Goal: Transaction & Acquisition: Purchase product/service

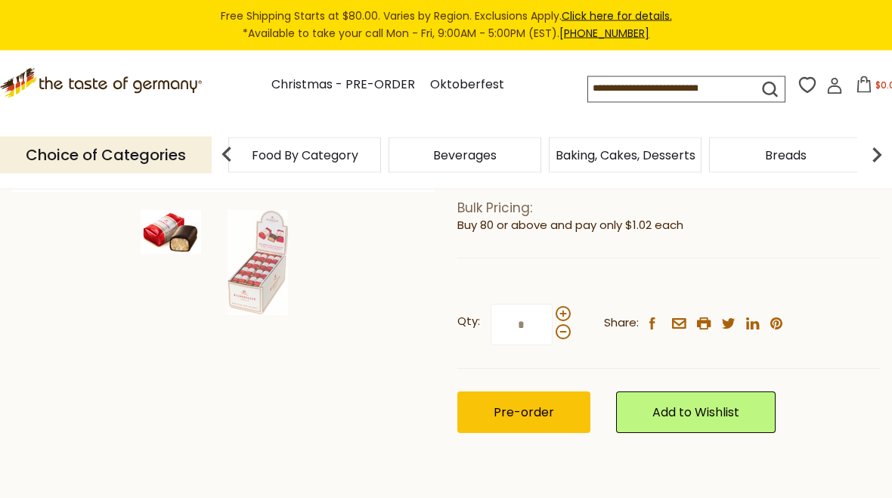
scroll to position [375, 0]
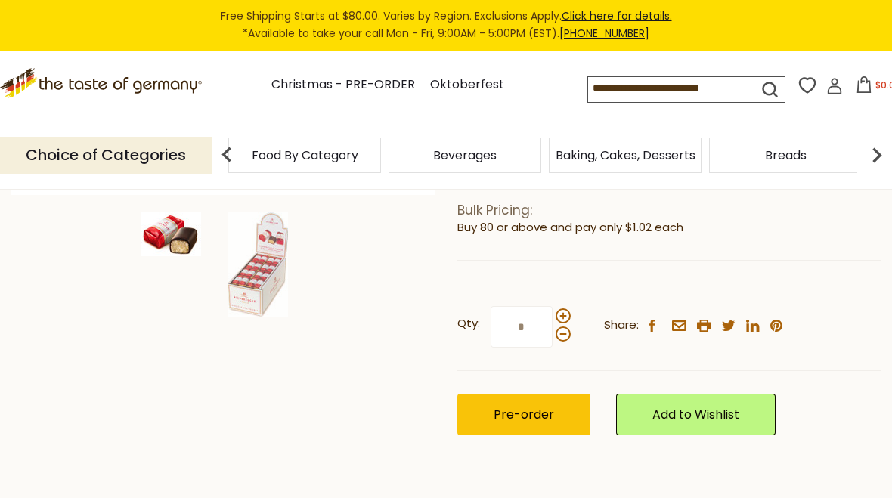
click at [671, 82] on input at bounding box center [660, 87] width 144 height 21
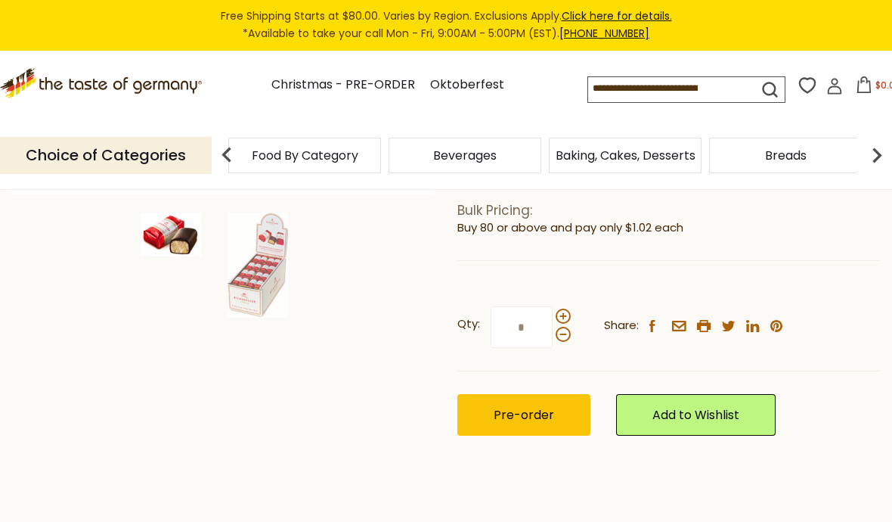
click at [669, 82] on input at bounding box center [660, 87] width 144 height 21
click at [789, 122] on div "Choice of Categories Food By Category [GEOGRAPHIC_DATA] Baking, Cakes, Desserts…" at bounding box center [446, 155] width 892 height 67
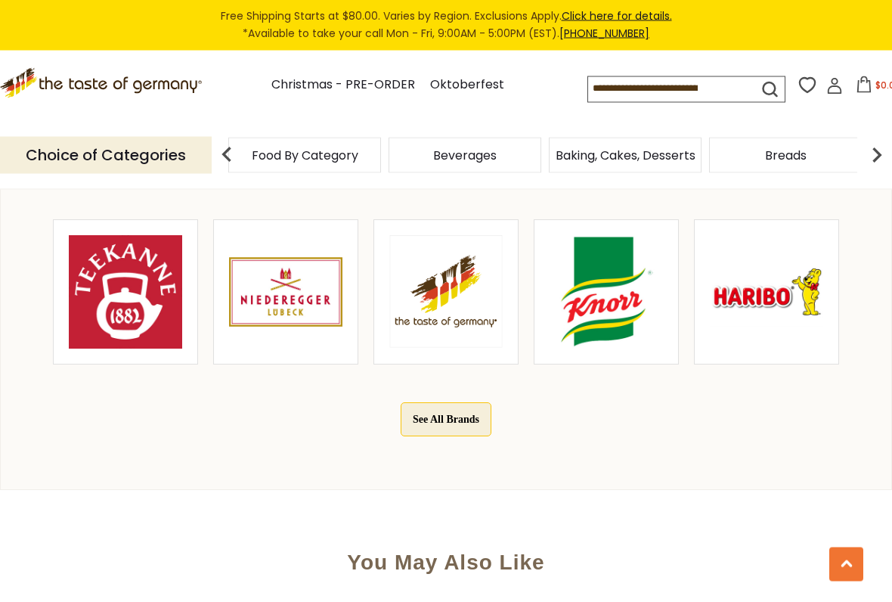
scroll to position [787, 0]
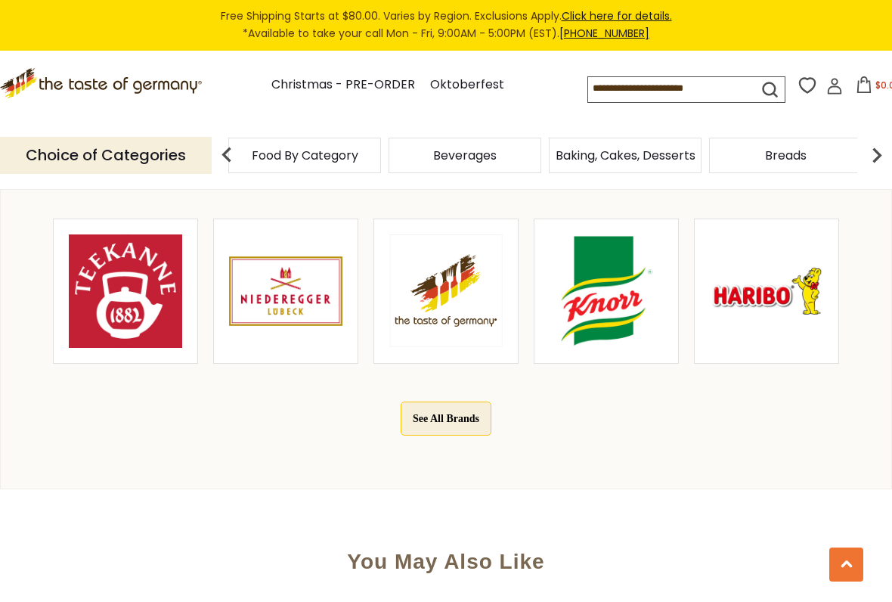
click at [307, 312] on img at bounding box center [285, 290] width 113 height 113
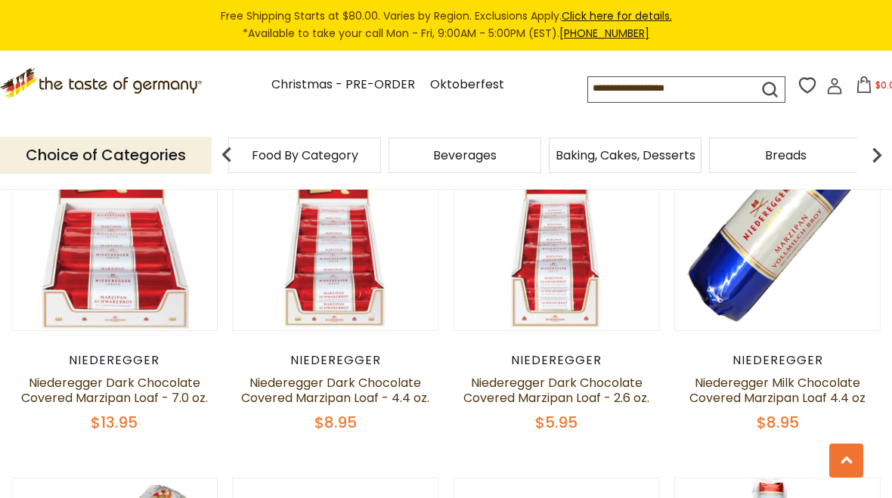
scroll to position [1264, 0]
click at [856, 82] on icon at bounding box center [864, 84] width 17 height 17
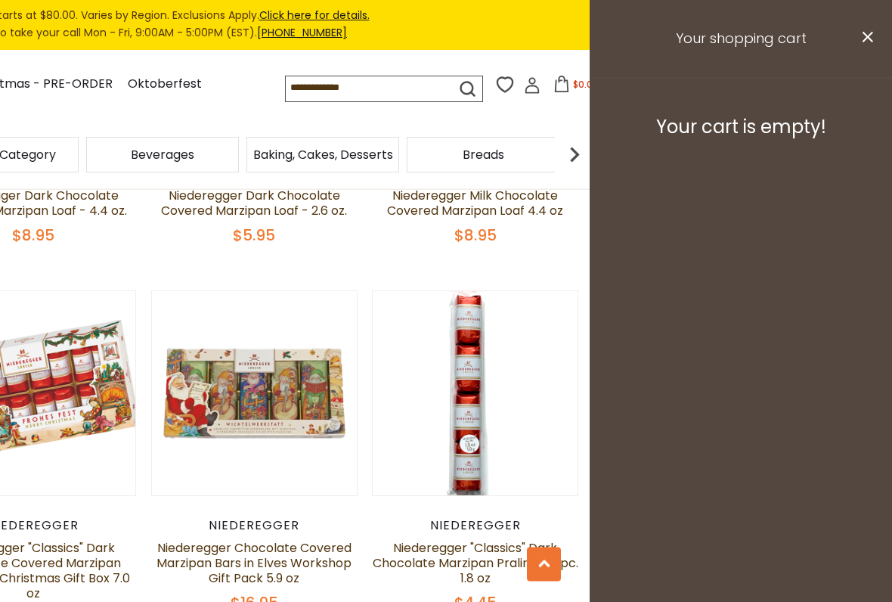
scroll to position [1458, 0]
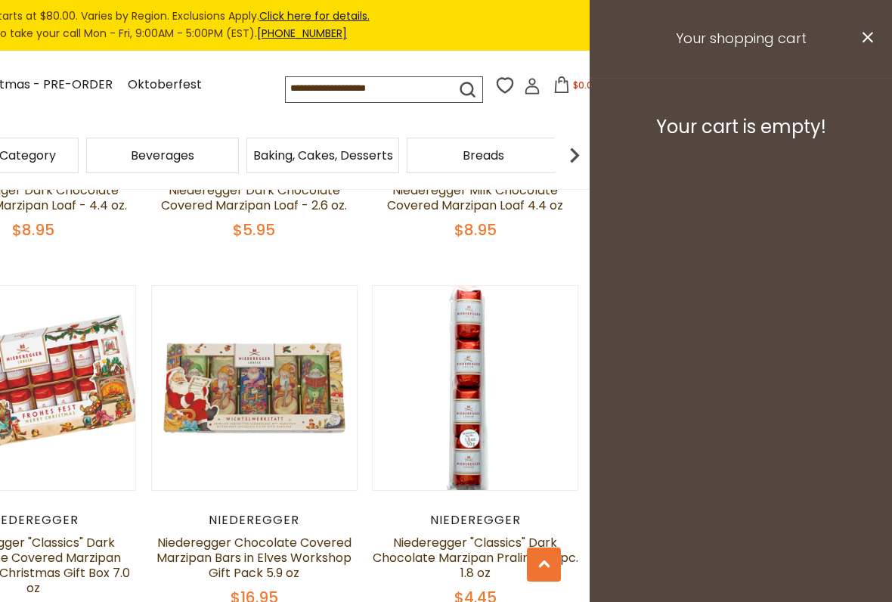
click at [749, 253] on aside "Your shopping cart close Your cart is empty!" at bounding box center [741, 301] width 302 height 602
click at [859, 46] on h3 "Your shopping cart" at bounding box center [741, 39] width 302 height 78
click at [871, 45] on button "close" at bounding box center [867, 39] width 11 height 19
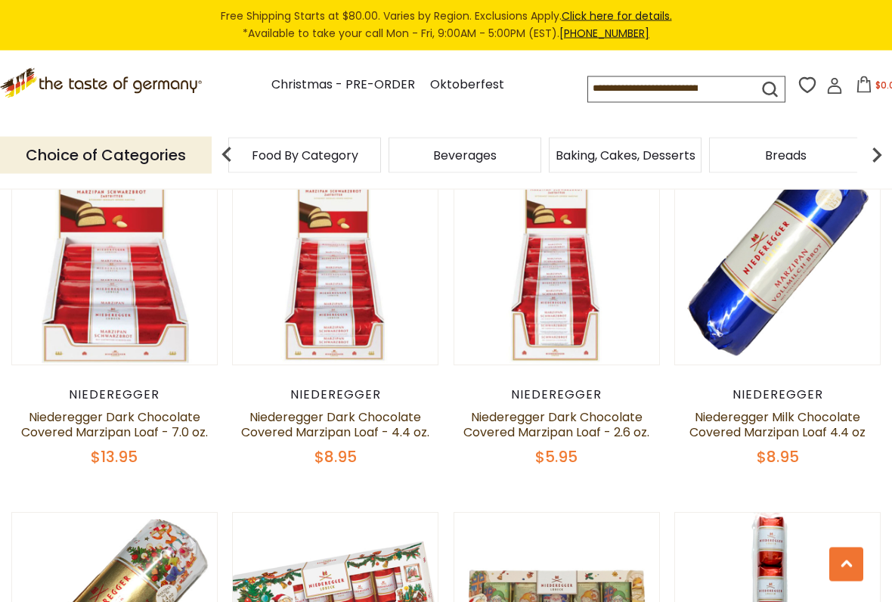
scroll to position [1230, 0]
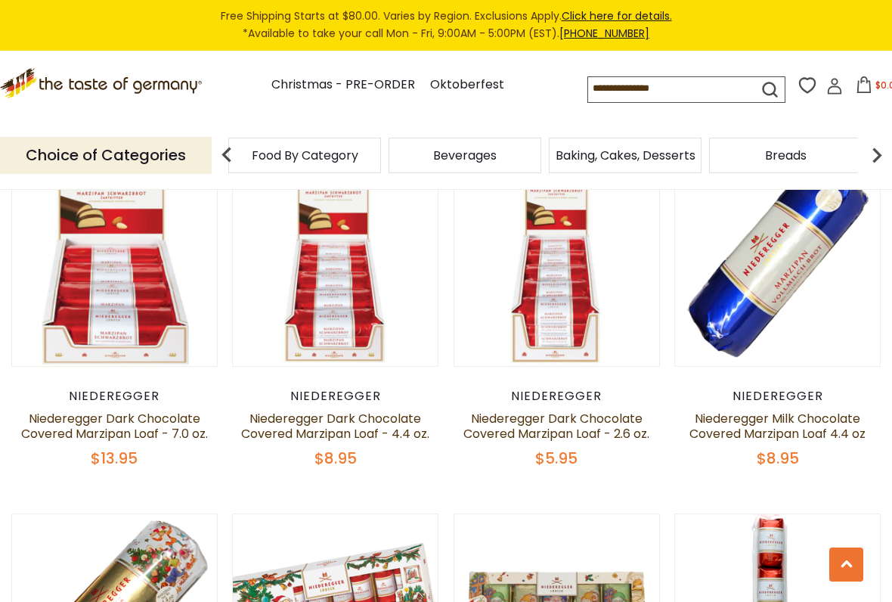
click at [129, 17] on button "Quick View" at bounding box center [115, 0] width 102 height 34
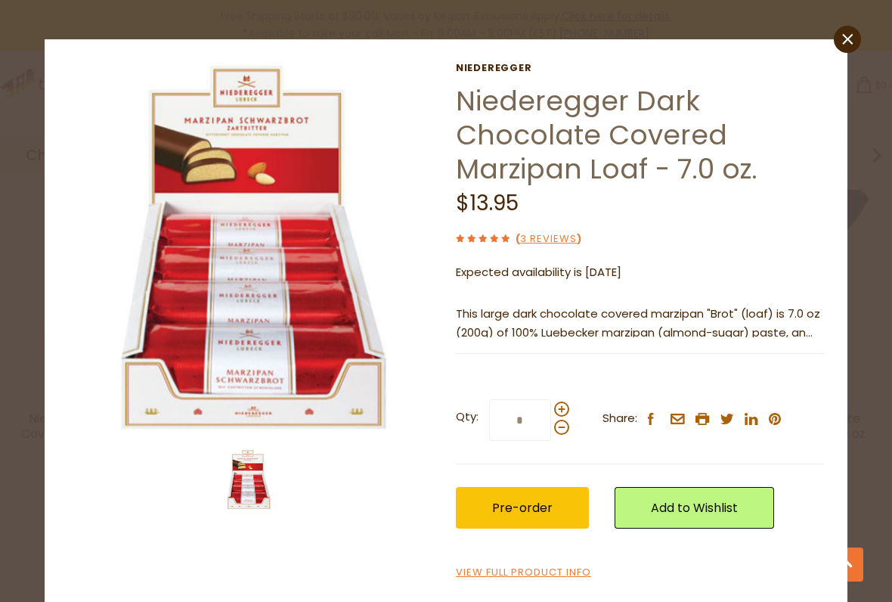
scroll to position [5, 0]
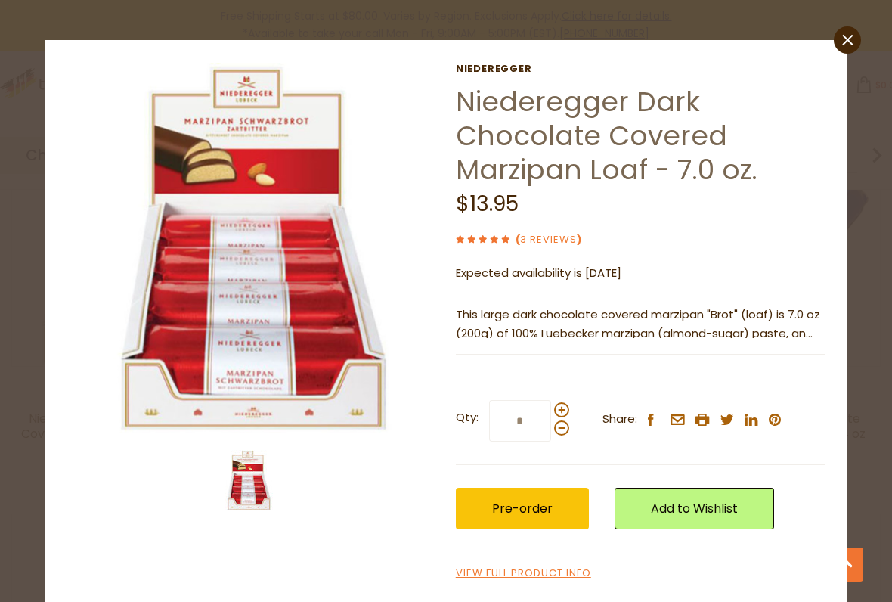
click at [532, 498] on button "Pre-order" at bounding box center [522, 509] width 133 height 42
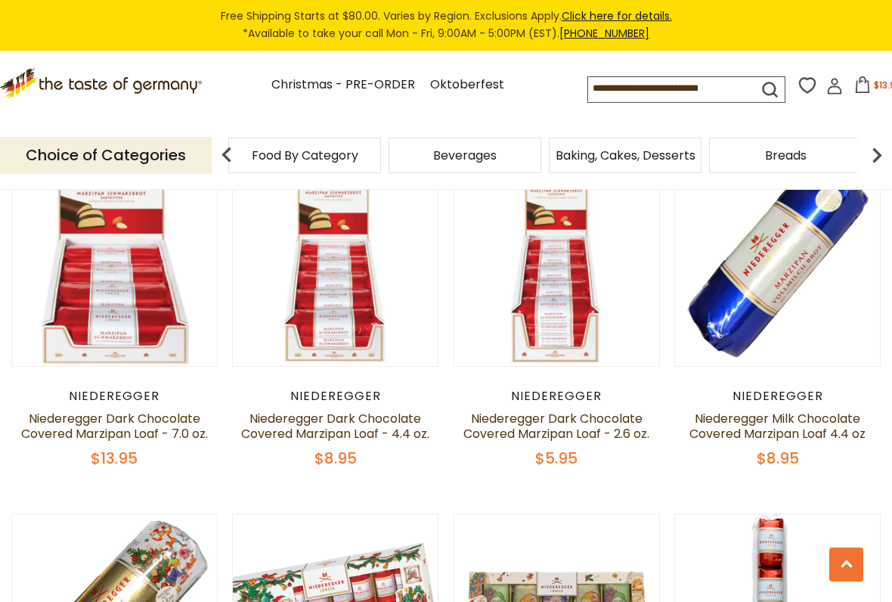
click at [119, 17] on button "Quick View" at bounding box center [115, 0] width 102 height 34
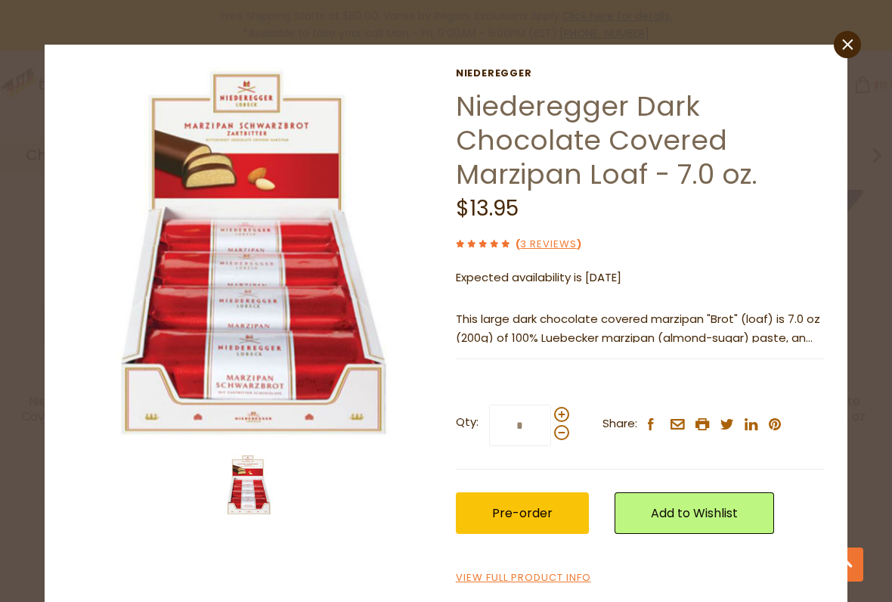
click at [855, 43] on link "close" at bounding box center [847, 44] width 27 height 27
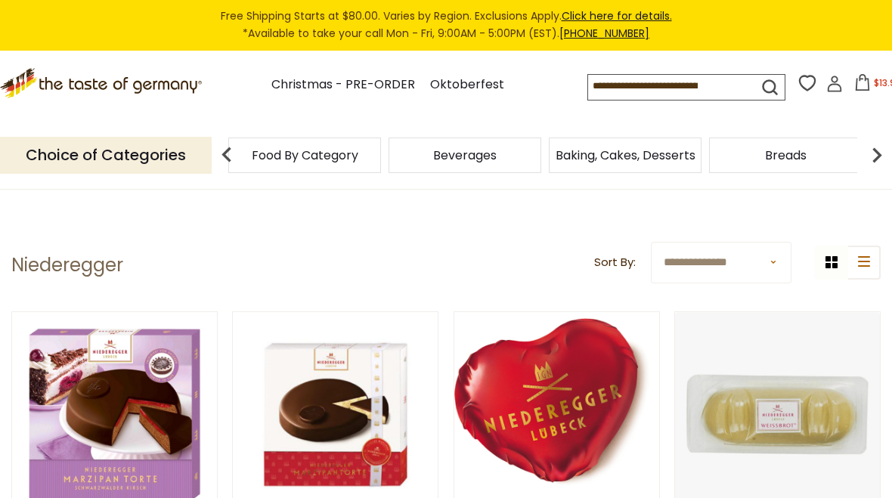
scroll to position [0, 0]
